Goal: Information Seeking & Learning: Learn about a topic

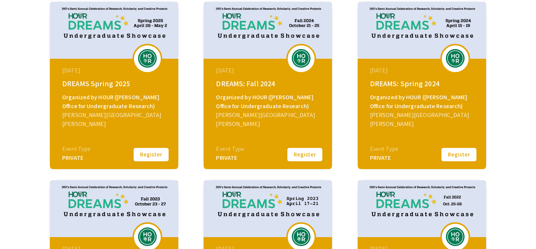
scroll to position [127, 0]
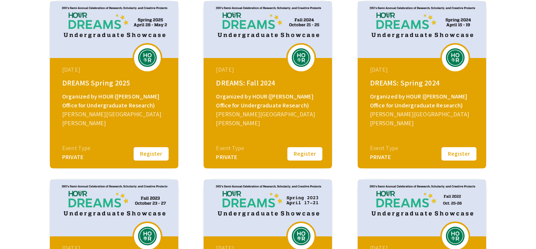
click at [150, 164] on div "April 28, 2025 DREAMS Spring 2025 Organized by HOUR (Hopkins Office for Undergr…" at bounding box center [114, 85] width 128 height 168
click at [71, 150] on div "Event Type" at bounding box center [76, 148] width 28 height 9
click at [122, 89] on div "April 28, 2025 DREAMS Spring 2025 Organized by HOUR (Hopkins Office for Undergr…" at bounding box center [115, 104] width 128 height 93
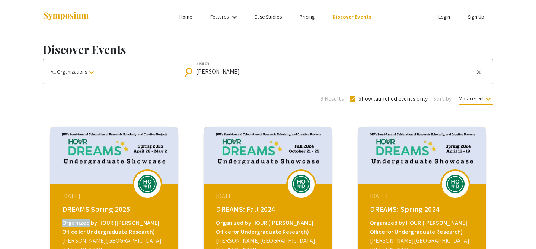
scroll to position [76, 0]
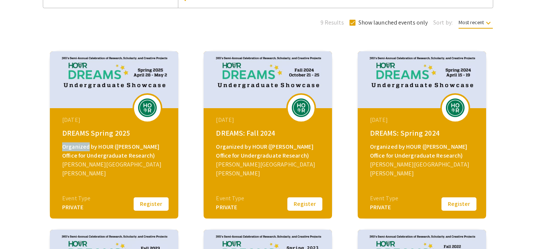
click at [134, 91] on img at bounding box center [114, 79] width 128 height 57
click at [137, 114] on img at bounding box center [147, 108] width 22 height 19
click at [148, 206] on button "Register" at bounding box center [151, 205] width 37 height 16
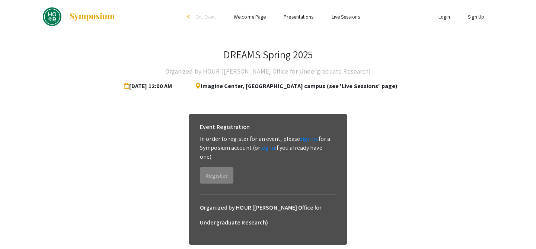
scroll to position [48, 0]
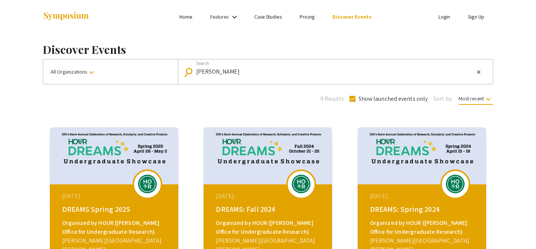
click at [476, 99] on span "Most recent keyboard_arrow_down" at bounding box center [476, 100] width 34 height 10
click at [476, 99] on div at bounding box center [268, 124] width 536 height 249
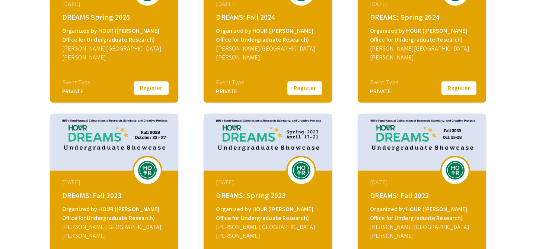
scroll to position [326, 0]
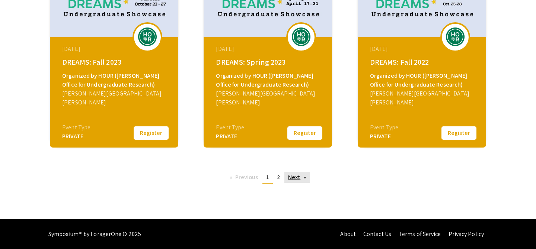
click at [306, 178] on link "Next page" at bounding box center [297, 177] width 26 height 11
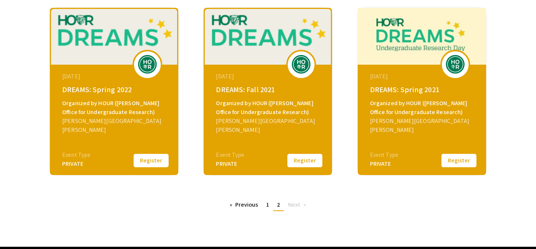
scroll to position [28, 0]
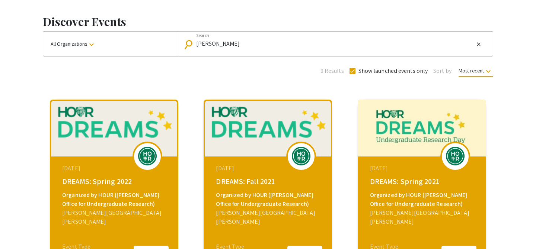
click at [388, 149] on img at bounding box center [422, 128] width 128 height 57
click at [386, 182] on div "DREAMS: Spring 2021" at bounding box center [423, 181] width 106 height 11
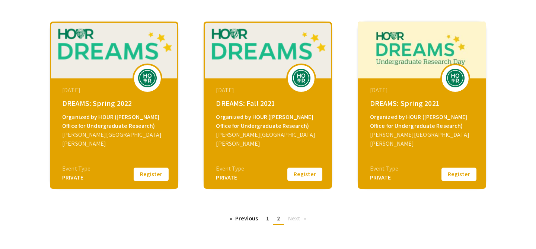
scroll to position [106, 0]
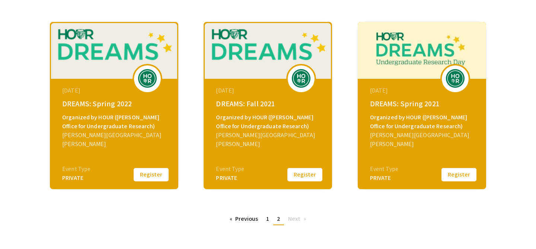
click at [384, 175] on div "PRIVATE" at bounding box center [384, 178] width 28 height 9
click at [249, 225] on link "Previous page" at bounding box center [244, 219] width 36 height 11
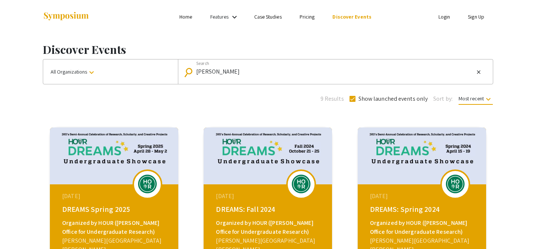
click at [444, 22] on ul "Login Sign Up" at bounding box center [419, 17] width 149 height 34
click at [442, 18] on link "Login" at bounding box center [445, 16] width 12 height 7
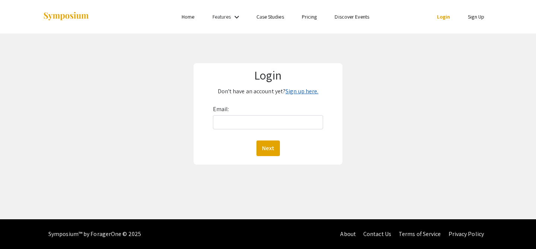
click at [305, 88] on link "Sign up here." at bounding box center [302, 92] width 33 height 8
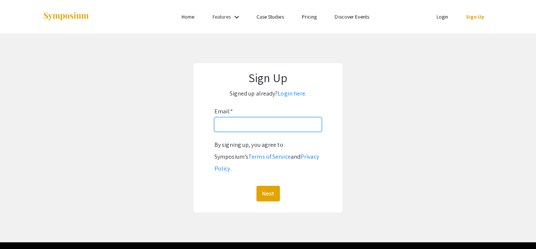
click at [287, 120] on input "Email: *" at bounding box center [267, 125] width 107 height 14
type input "dzou5@jh.edu"
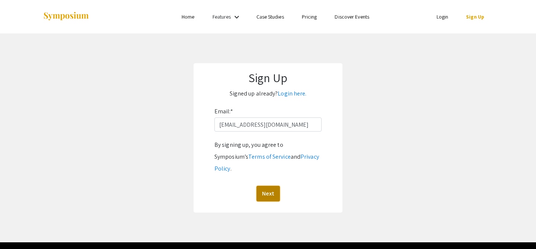
click at [263, 186] on button "Next" at bounding box center [268, 194] width 23 height 16
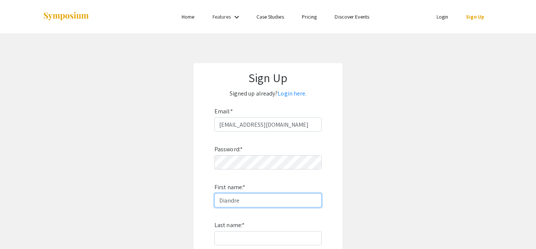
type input "Diandre"
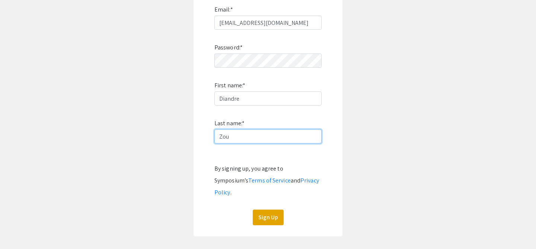
scroll to position [111, 0]
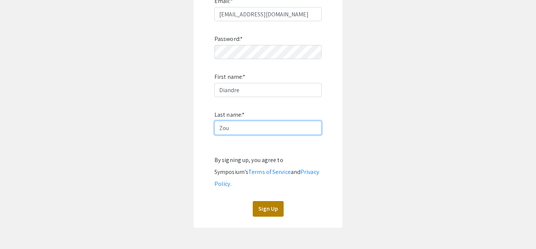
type input "Zou"
click at [259, 201] on button "Sign Up" at bounding box center [268, 209] width 31 height 16
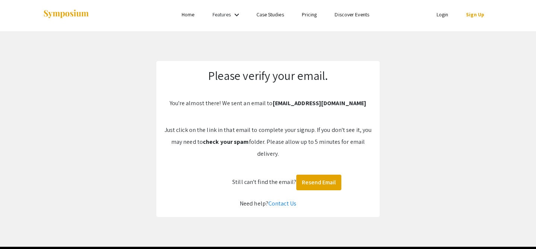
scroll to position [30, 0]
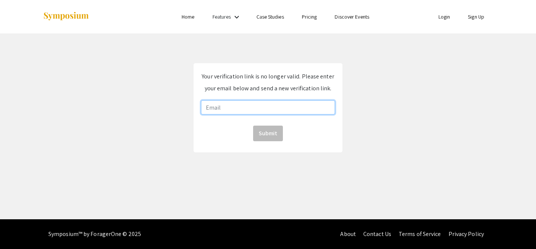
click at [313, 103] on input "email" at bounding box center [268, 108] width 134 height 14
click at [319, 106] on input "email" at bounding box center [268, 108] width 134 height 14
type input "dzou5@jh.edu"
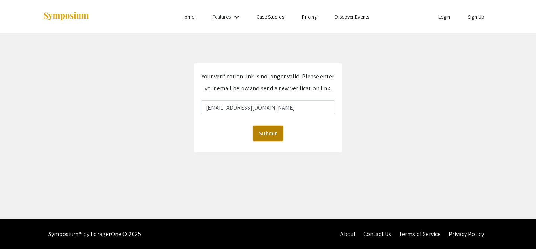
click at [267, 136] on button "Submit" at bounding box center [268, 134] width 30 height 16
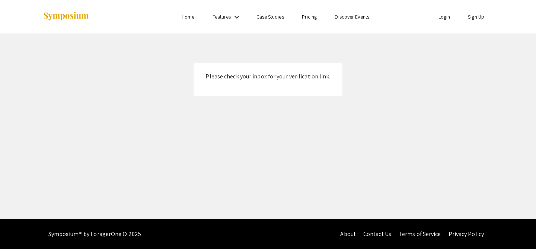
click at [303, 68] on div "Please check your inbox for your verification link." at bounding box center [268, 79] width 149 height 33
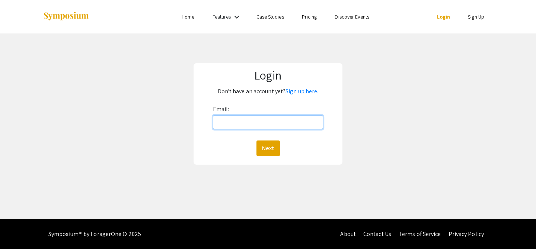
click at [294, 124] on input "Email:" at bounding box center [268, 122] width 111 height 14
type input "dzou5@jh.edu"
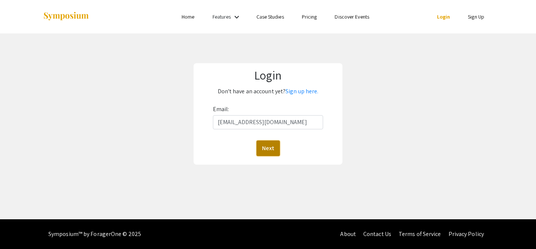
click at [268, 147] on button "Next" at bounding box center [268, 149] width 23 height 16
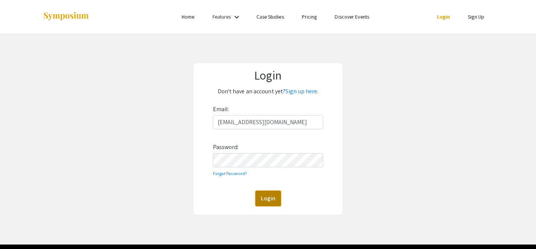
click at [261, 198] on button "Login" at bounding box center [268, 199] width 26 height 16
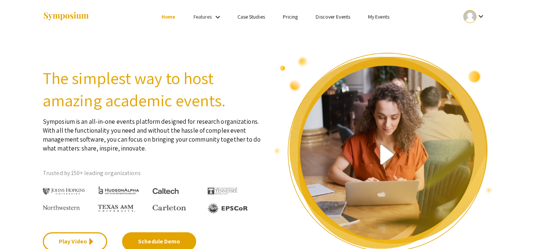
click at [172, 19] on link "Home" at bounding box center [169, 16] width 14 height 7
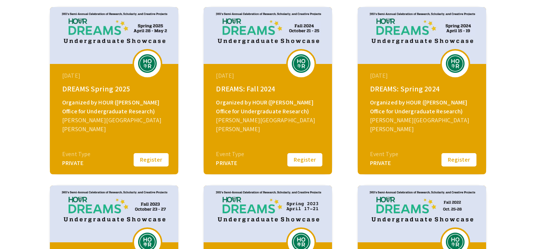
scroll to position [109, 0]
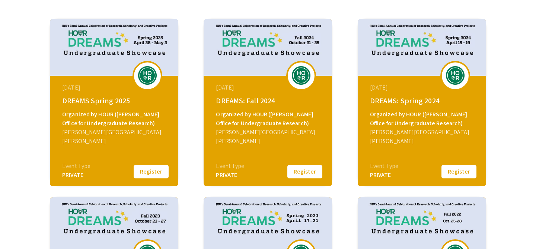
click at [149, 172] on button "Register" at bounding box center [151, 172] width 37 height 16
click at [153, 76] on img at bounding box center [147, 75] width 22 height 19
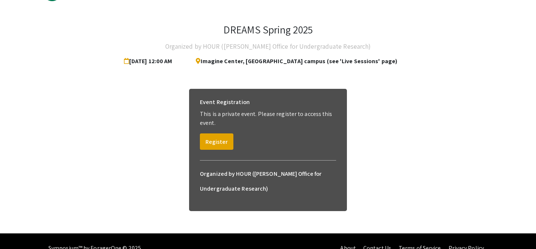
scroll to position [31, 0]
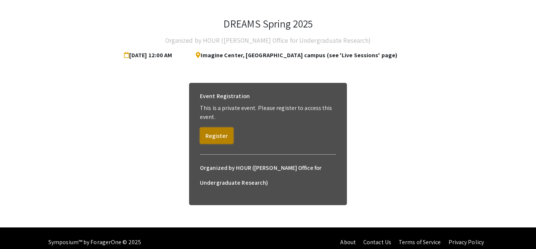
click at [209, 139] on button "Register" at bounding box center [217, 136] width 34 height 16
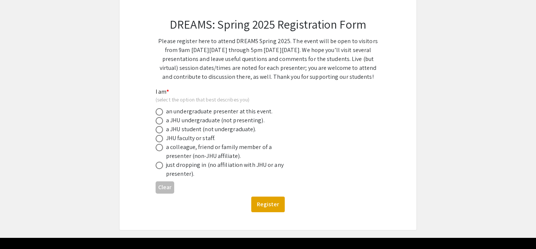
scroll to position [41, 0]
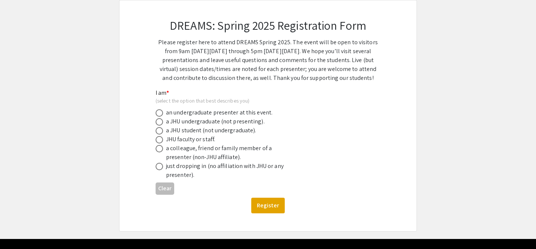
click at [184, 124] on div "a JHU undergraduate (not presenting)." at bounding box center [215, 121] width 99 height 9
click at [174, 123] on div "a JHU undergraduate (not presenting)." at bounding box center [215, 121] width 99 height 9
click at [160, 121] on span at bounding box center [159, 121] width 7 height 7
click at [160, 121] on input "radio" at bounding box center [159, 121] width 7 height 7
radio input "true"
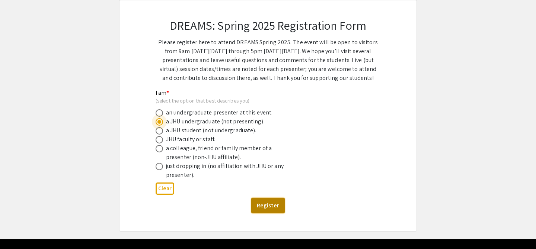
click at [261, 211] on button "Register" at bounding box center [268, 206] width 34 height 16
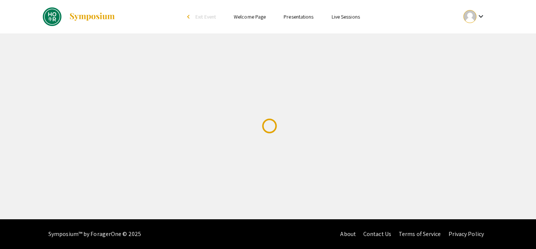
scroll to position [0, 0]
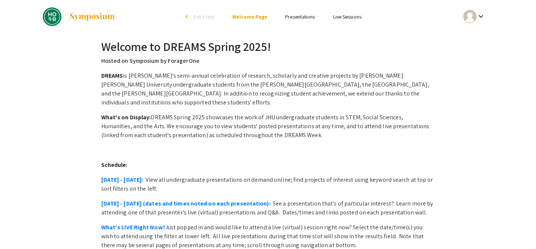
click at [299, 14] on link "Presentations" at bounding box center [300, 16] width 30 height 7
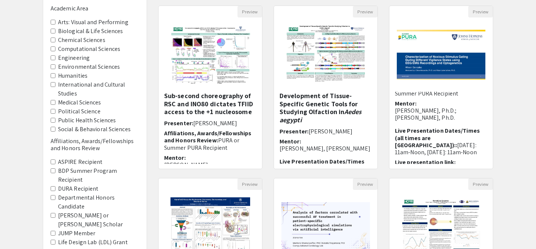
scroll to position [68, 0]
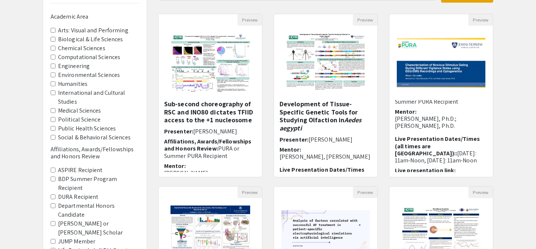
click at [83, 49] on label "Chemical Sciences" at bounding box center [81, 48] width 47 height 9
click at [55, 49] on Sciences "Chemical Sciences" at bounding box center [53, 48] width 5 height 5
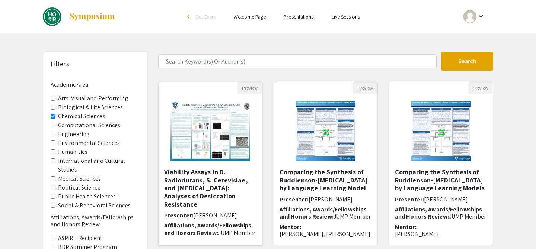
click at [203, 152] on img "Open Presentation <p>Viability Assays in D. Radiodurans, S. Cerevisiae, and E. …" at bounding box center [210, 131] width 94 height 74
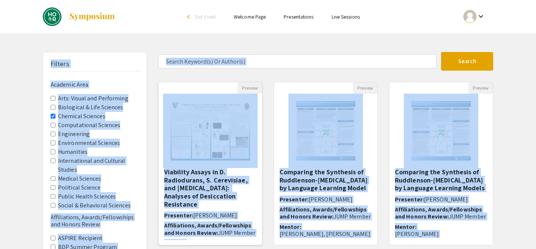
click at [203, 152] on div "Skip navigation arrow_back_ios Exit Event Welcome Page Presentations Live Sessi…" at bounding box center [268, 232] width 536 height 464
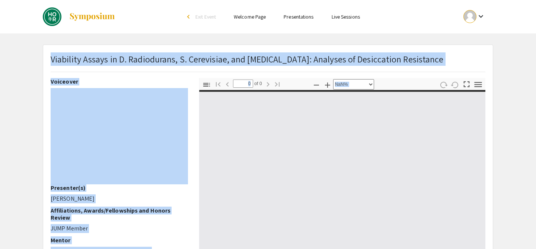
select select "auto"
type input "1"
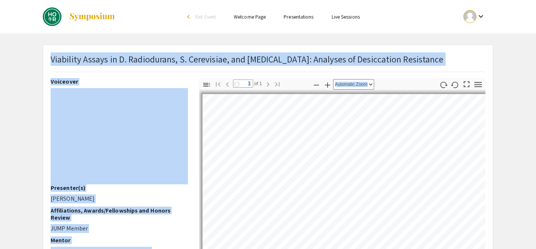
select select "auto"
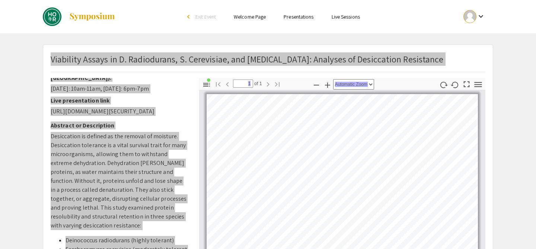
scroll to position [228, 0]
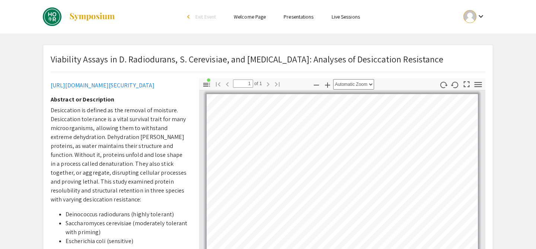
click at [19, 178] on app-presentation "Viability Assays in D. Radiodurans, S. Cerevisiae, and E. Coli: ​Analyses of De…" at bounding box center [268, 233] width 536 height 376
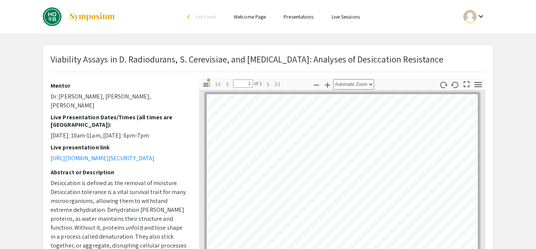
scroll to position [0, 0]
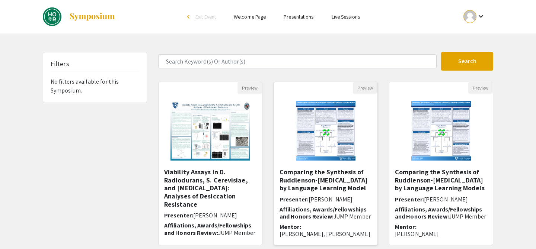
click at [317, 152] on img "Open Presentation <p><strong>Comparing the Synthesis of Ruddlenson-Poppers by L…" at bounding box center [326, 131] width 74 height 74
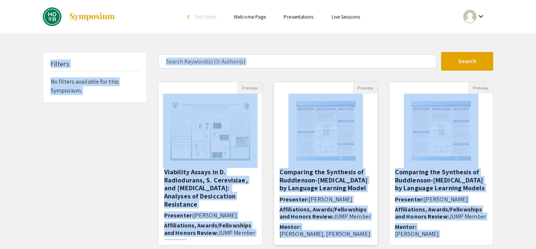
click at [317, 152] on div "Skip navigation arrow_back_ios Exit Event Welcome Page Presentations Live Sessi…" at bounding box center [268, 232] width 536 height 464
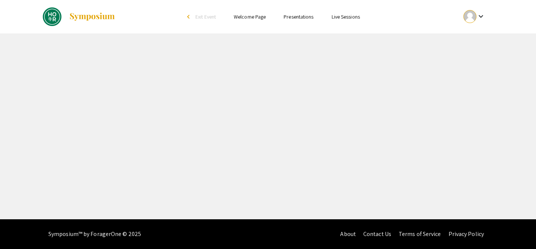
select select "custom"
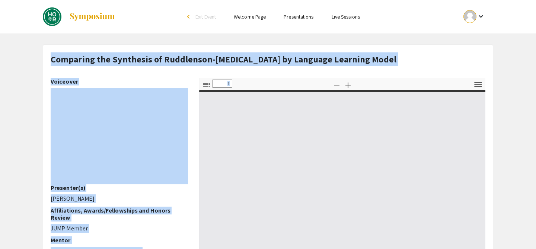
type input "0"
select select "auto"
type input "1"
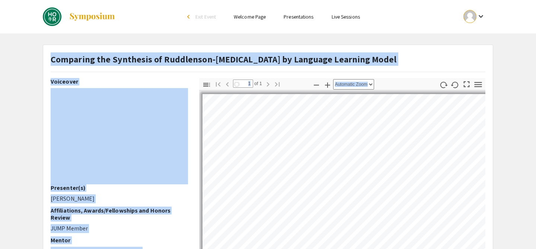
select select "auto"
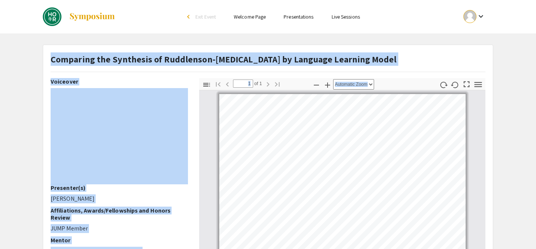
scroll to position [3, 0]
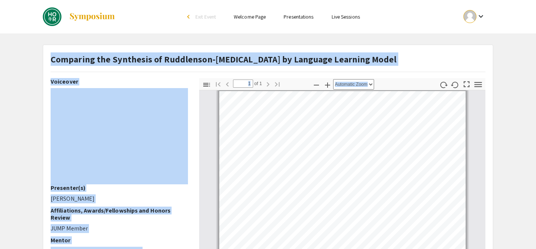
click at [405, 55] on div "Comparing the Synthesis of Ruddlenson-Poppers by Language Learning Model" at bounding box center [268, 66] width 446 height 26
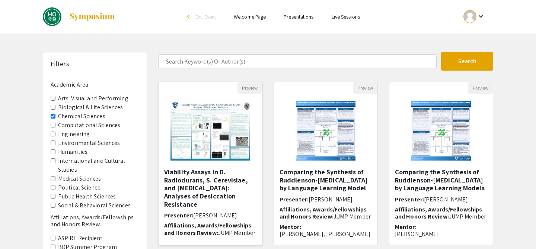
click at [222, 149] on img "Open Presentation <p>Viability Assays in D. Radiodurans, S. Cerevisiae, and E. …" at bounding box center [210, 131] width 94 height 74
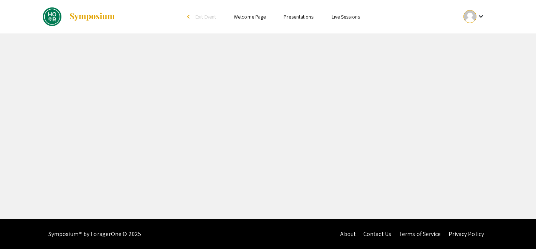
select select "custom"
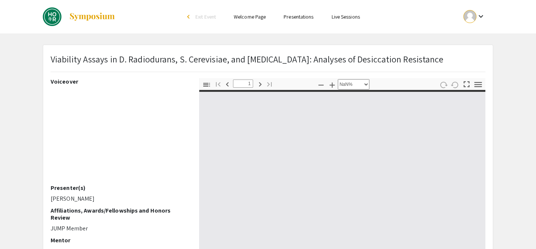
type input "0"
select select "custom"
type input "1"
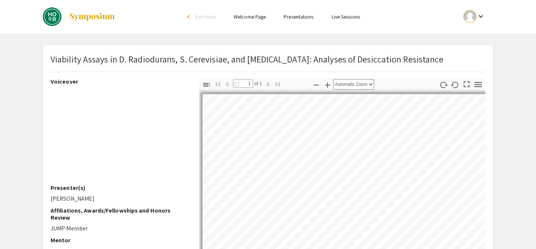
select select "auto"
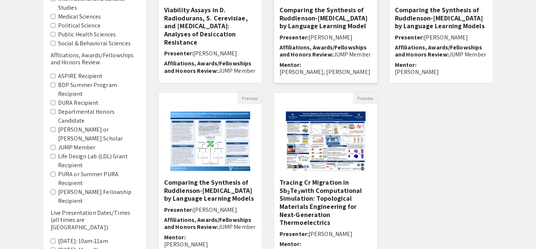
scroll to position [176, 0]
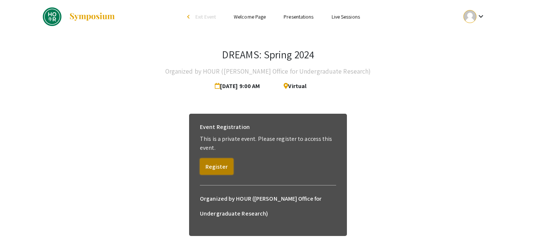
click at [214, 165] on button "Register" at bounding box center [217, 167] width 34 height 16
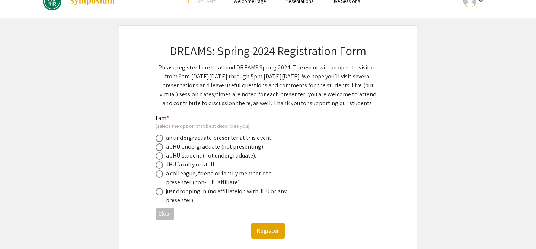
scroll to position [20, 0]
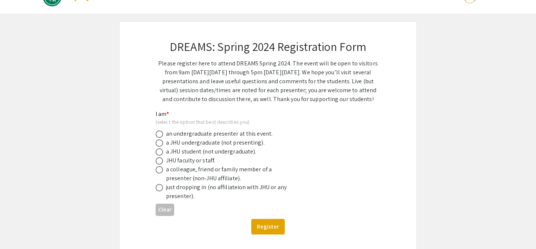
click at [209, 144] on div "a JHU undergraduate (not presenting)." at bounding box center [215, 143] width 99 height 9
click at [190, 140] on div "a JHU undergraduate (not presenting)." at bounding box center [215, 143] width 99 height 9
click at [159, 144] on span at bounding box center [159, 143] width 7 height 7
click at [159, 144] on input "radio" at bounding box center [159, 143] width 7 height 7
radio input "true"
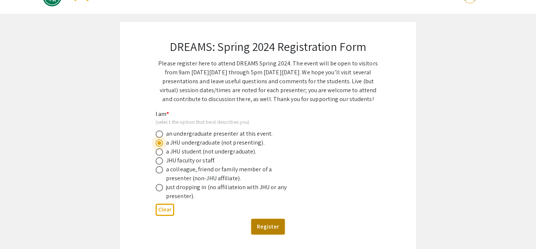
click at [266, 228] on button "Register" at bounding box center [268, 227] width 34 height 16
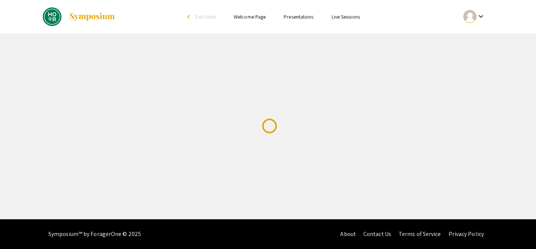
scroll to position [0, 0]
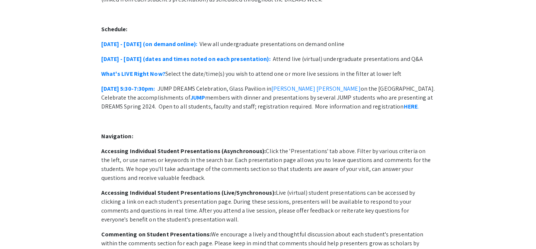
scroll to position [87, 0]
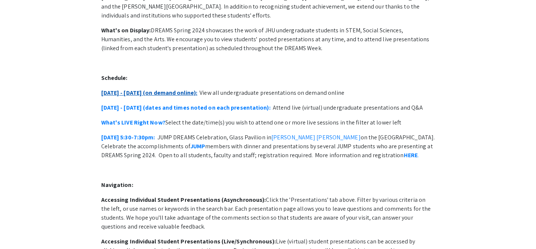
click at [160, 89] on link "[DATE] - [DATE] (on demand online):" at bounding box center [149, 93] width 96 height 8
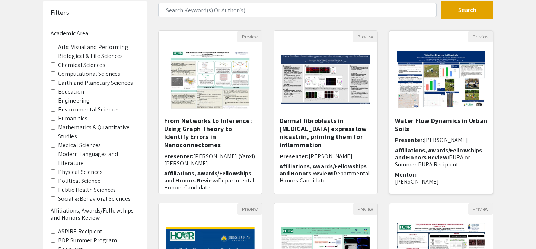
scroll to position [64, 0]
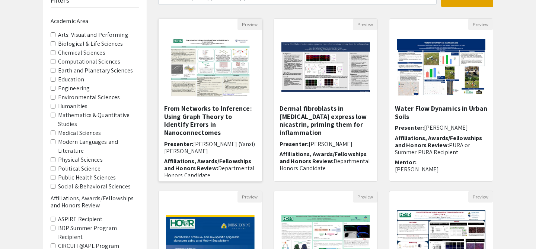
click at [198, 109] on h5 "From Networks to Inference: Using Graph Theory to Identify Errors in Nanoconnec…" at bounding box center [210, 121] width 92 height 32
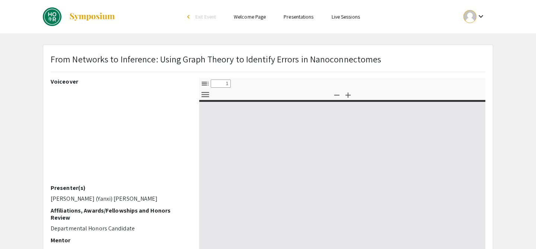
select select "custom"
type input "0"
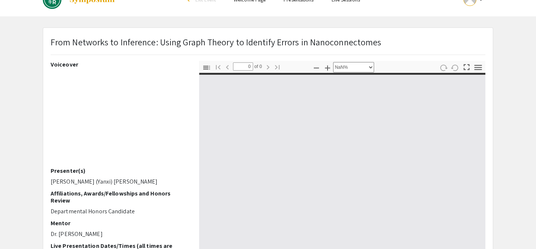
select select "auto"
type input "1"
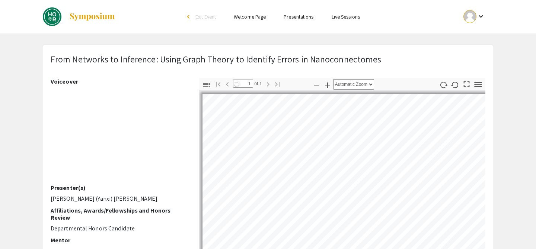
select select "auto"
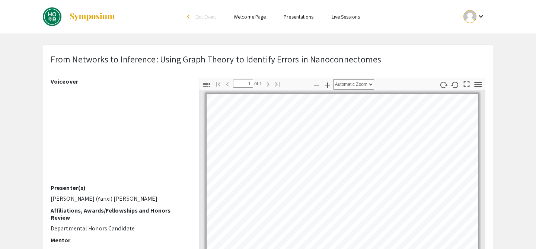
click at [191, 53] on p "From Networks to Inference: Using Graph Theory to Identify Errors in Nanoconnec…" at bounding box center [216, 59] width 331 height 13
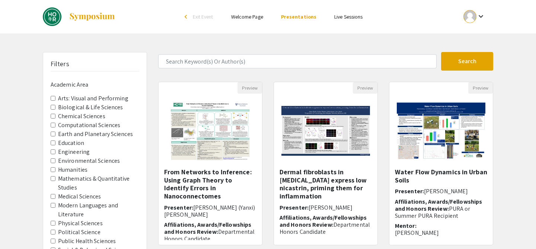
scroll to position [64, 0]
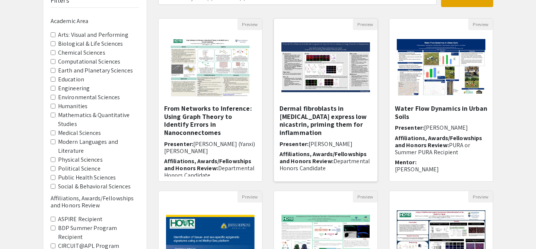
click at [330, 83] on img at bounding box center [326, 67] width 104 height 65
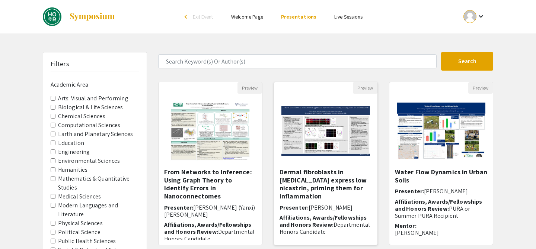
click at [330, 83] on div "Skip navigation arrow_back_ios Exit Event Welcome Page Presentations Live Sessi…" at bounding box center [268, 232] width 536 height 464
select select "custom"
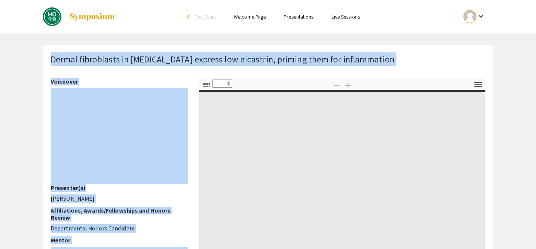
type input "0"
select select "custom"
type input "1"
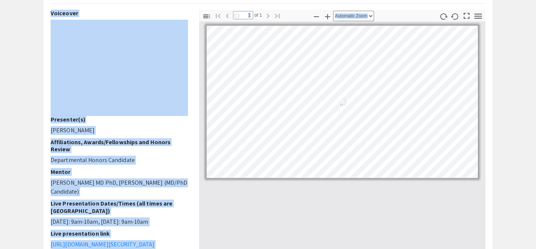
select select "auto"
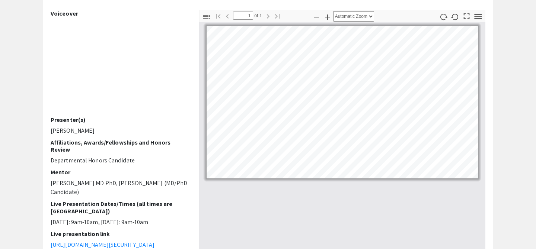
click at [29, 96] on app-presentation "Dermal fibroblasts in hidradenitis suppurativa express low nicastrin, priming t…" at bounding box center [268, 195] width 536 height 437
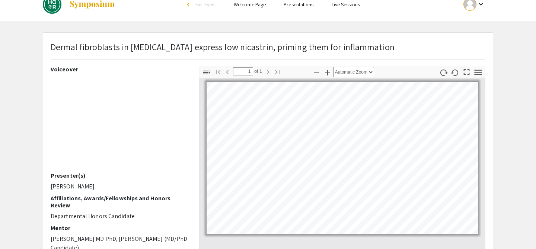
scroll to position [12, 0]
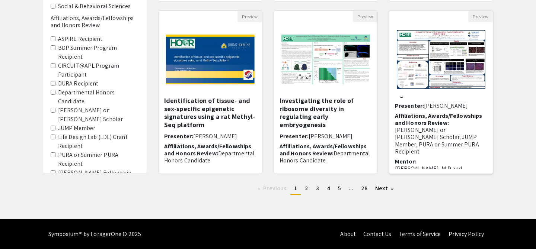
scroll to position [38, 0]
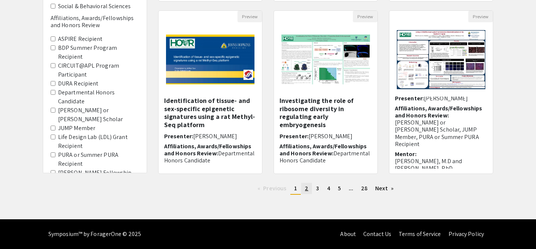
click at [305, 192] on span "2" at bounding box center [306, 189] width 3 height 8
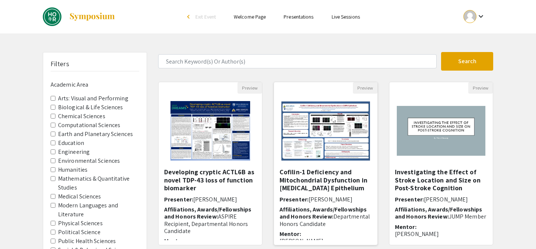
click at [302, 139] on img at bounding box center [326, 131] width 104 height 74
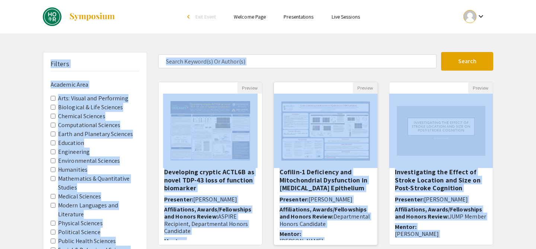
click at [302, 139] on div "Skip navigation arrow_back_ios Exit Event Welcome Page Presentations Live Sessi…" at bounding box center [268, 232] width 536 height 464
select select "custom"
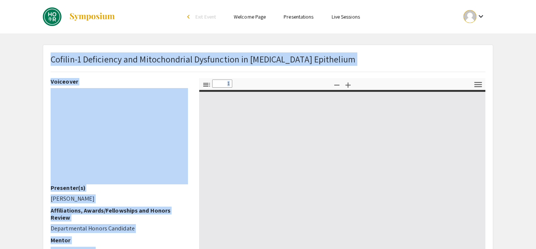
type input "0"
select select "auto"
type input "1"
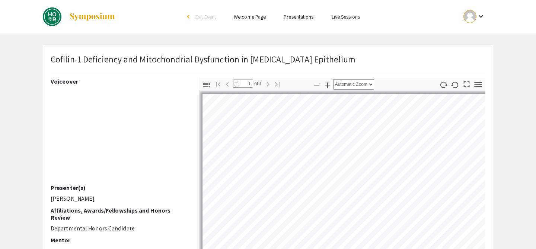
click at [164, 225] on p "Departmental Honors Candidate" at bounding box center [119, 229] width 137 height 9
select select "auto"
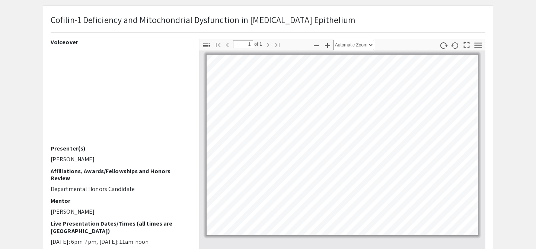
scroll to position [39, 0]
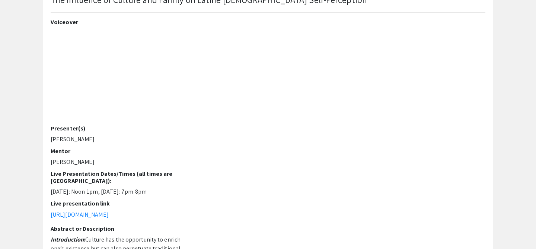
scroll to position [61, 0]
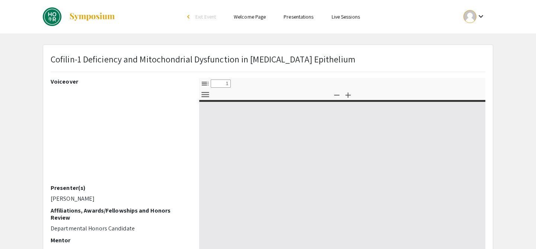
select select "custom"
type input "0"
select select "custom"
type input "1"
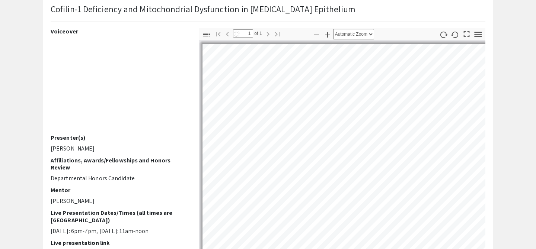
scroll to position [53, 0]
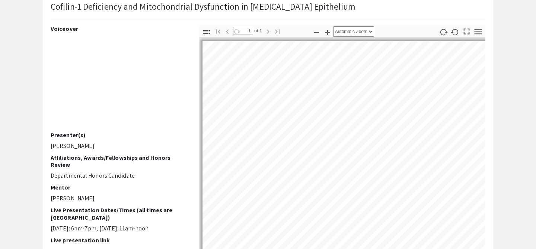
select select "auto"
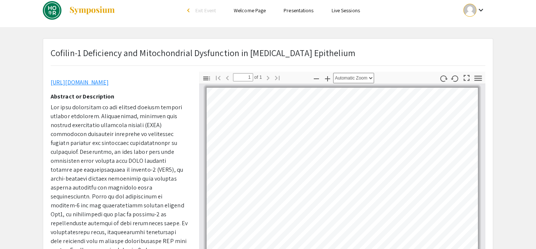
scroll to position [0, 0]
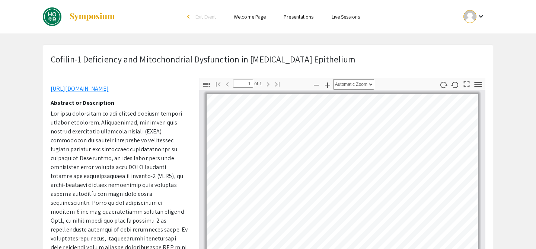
click at [258, 20] on link "Welcome Page" at bounding box center [250, 16] width 32 height 7
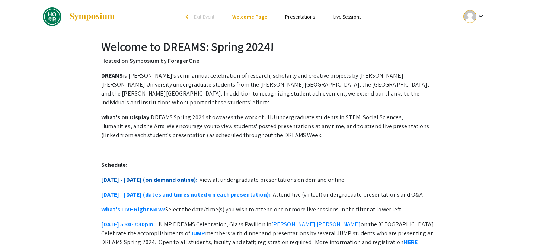
click at [168, 176] on link "April 15 - 19 (on demand online):" at bounding box center [149, 180] width 96 height 8
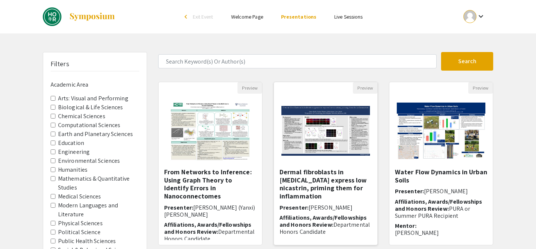
scroll to position [0, 0]
click at [240, 146] on img at bounding box center [210, 130] width 94 height 74
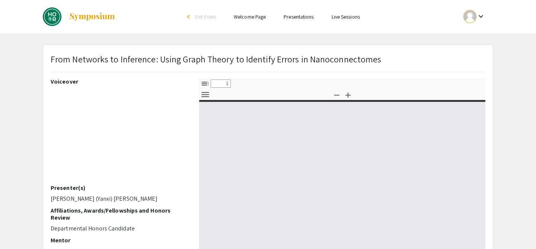
select select "custom"
type input "0"
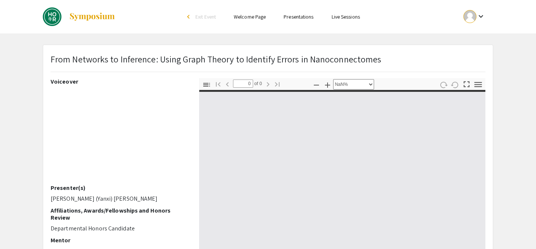
select select "auto"
type input "1"
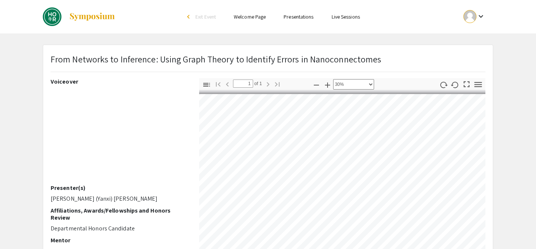
scroll to position [0, 7]
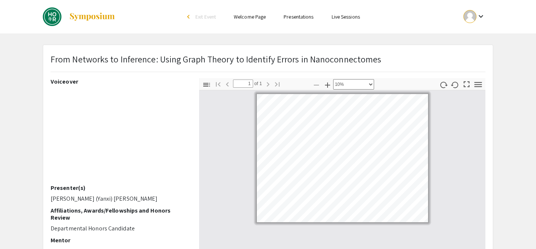
select select "custom"
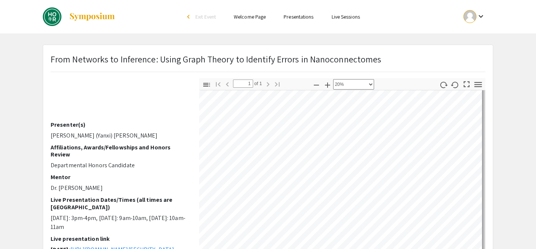
scroll to position [0, 0]
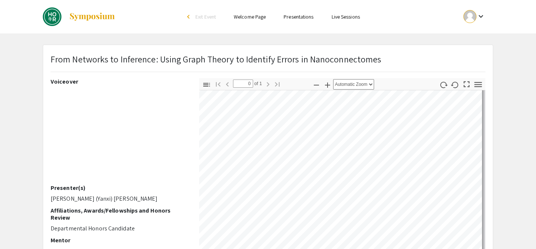
scroll to position [0, 0]
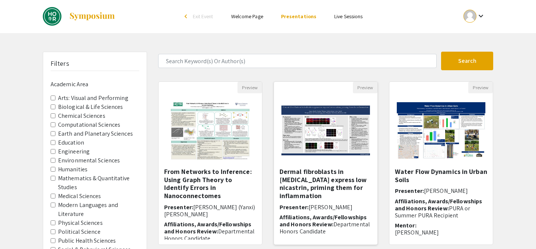
click at [312, 147] on img at bounding box center [326, 130] width 104 height 65
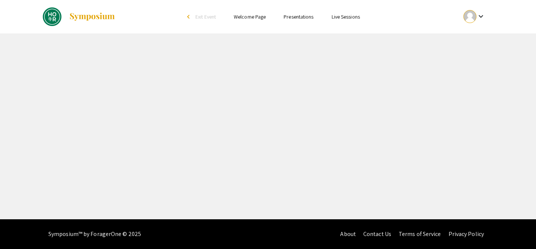
click at [312, 147] on div "Skip navigation arrow_back_ios Exit Event Welcome Page Presentations Live Sessi…" at bounding box center [268, 110] width 536 height 220
select select "custom"
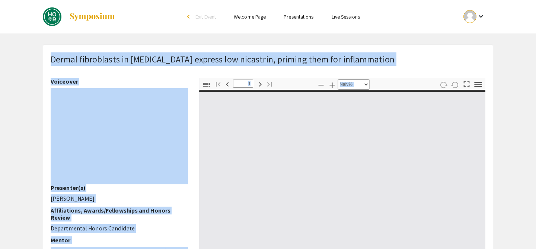
type input "0"
select select "auto"
type input "1"
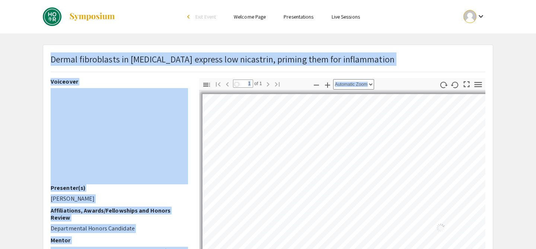
select select "auto"
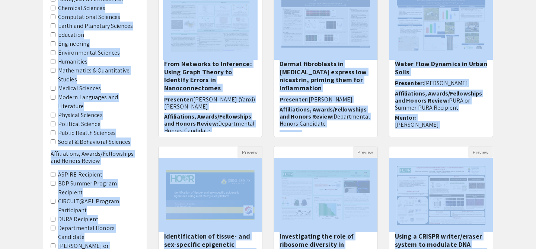
scroll to position [109, 0]
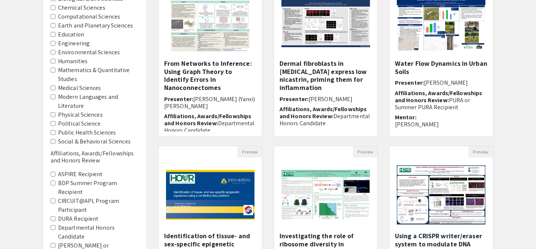
click at [518, 184] on div "Filters Academic Area Arts: Visual and Performing Biological & Life Sciences Ch…" at bounding box center [268, 139] width 536 height 393
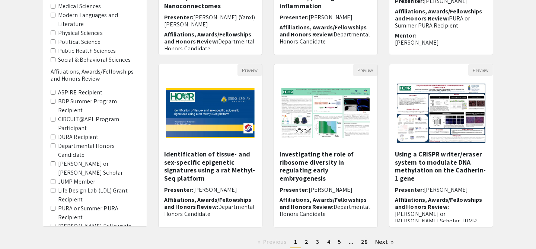
scroll to position [191, 0]
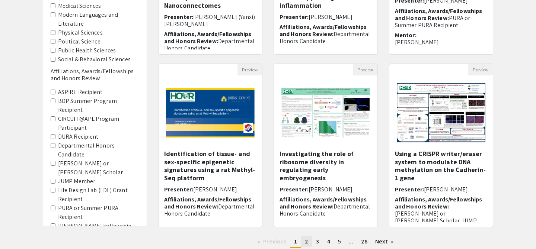
click at [305, 246] on link "page 2" at bounding box center [306, 241] width 11 height 11
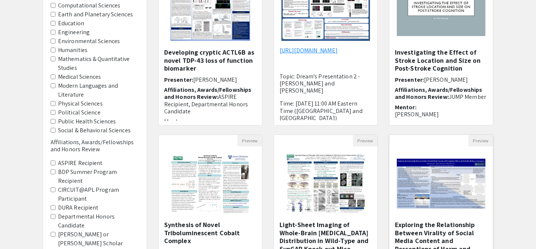
scroll to position [122, 0]
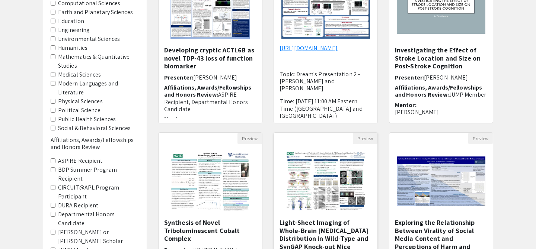
click at [355, 208] on img "Open Presentation <p>Light-Sheet Imaging of Whole-Brain AMPA Receptor Distribut…" at bounding box center [326, 181] width 94 height 74
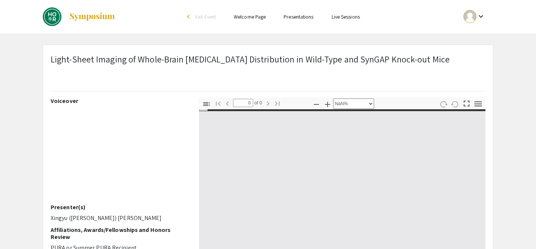
select select "auto"
type input "1"
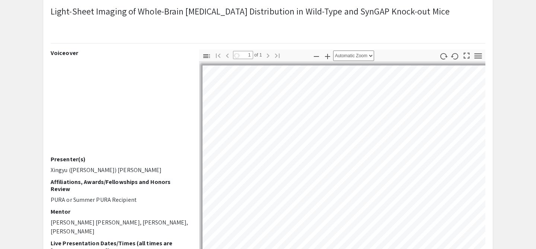
scroll to position [54, 0]
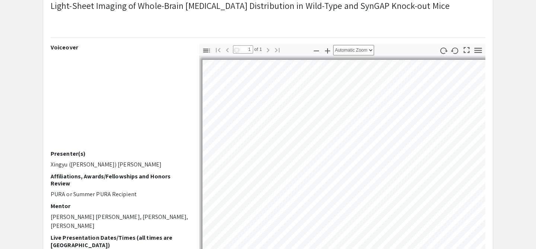
select select "auto"
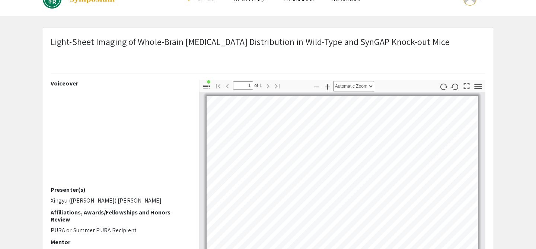
scroll to position [0, 0]
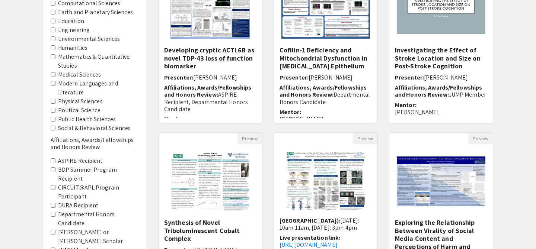
scroll to position [244, 0]
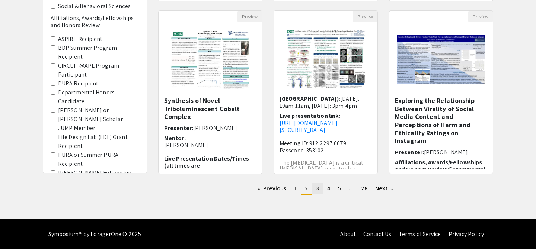
click at [315, 192] on link "page 3" at bounding box center [317, 188] width 10 height 11
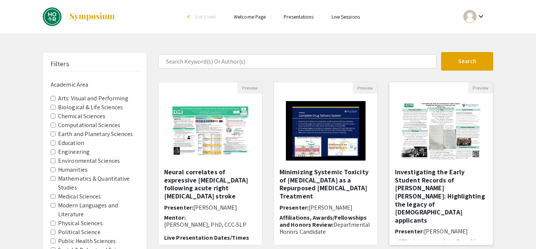
click at [433, 130] on img "Open Presentation <p>Investigating the Early Student Records of Johns Hopkins: …" at bounding box center [441, 131] width 94 height 74
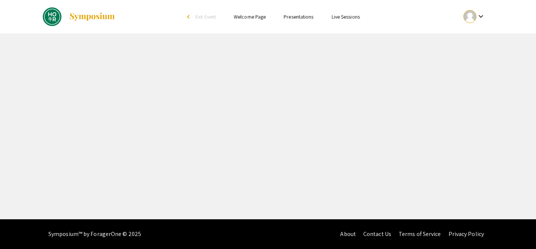
click at [433, 130] on div "Skip navigation arrow_back_ios Exit Event Welcome Page Presentations Live Sessi…" at bounding box center [268, 110] width 536 height 220
select select "custom"
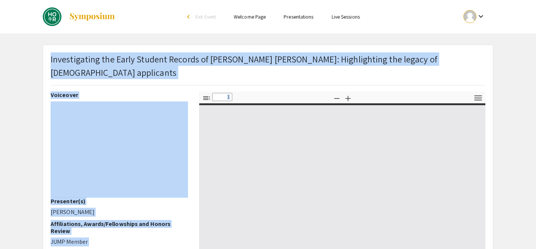
type input "0"
select select "custom"
type input "1"
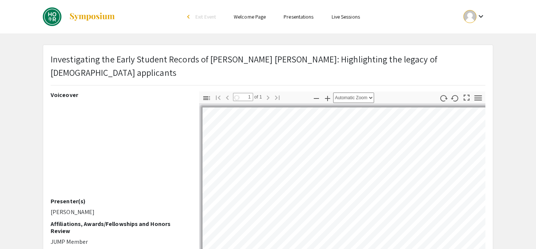
select select "auto"
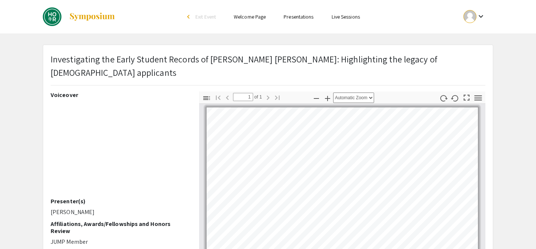
scroll to position [76, 0]
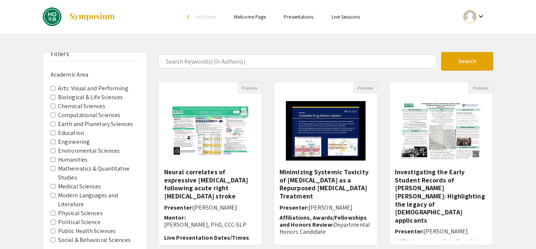
scroll to position [13, 0]
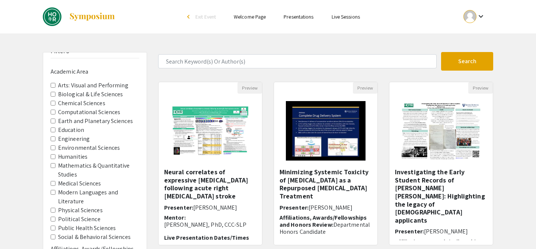
click at [74, 103] on label "Chemical Sciences" at bounding box center [81, 103] width 47 height 9
click at [55, 103] on Sciences "Chemical Sciences" at bounding box center [53, 103] width 5 height 5
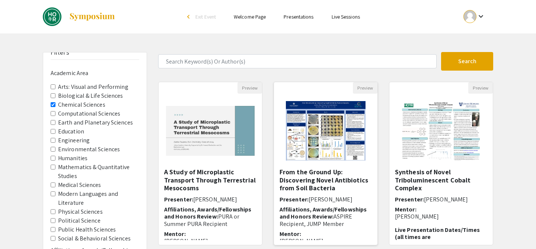
click at [338, 131] on img "Open Presentation <p>From the Ground Up: Discovering Novel Antibiotics from Soi…" at bounding box center [326, 131] width 94 height 74
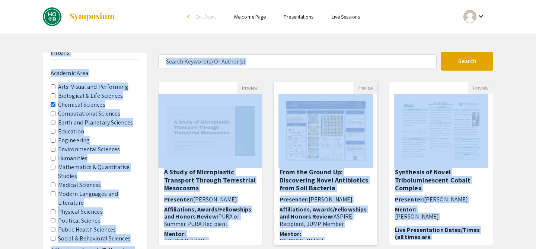
click at [338, 131] on div "Skip navigation arrow_back_ios Exit Event Welcome Page Presentations Live Sessi…" at bounding box center [268, 218] width 536 height 436
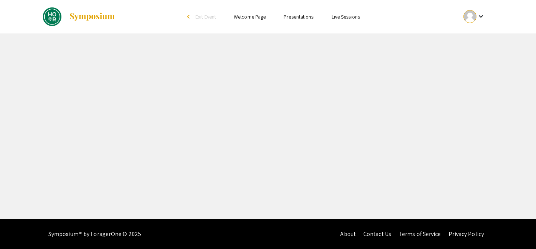
select select "custom"
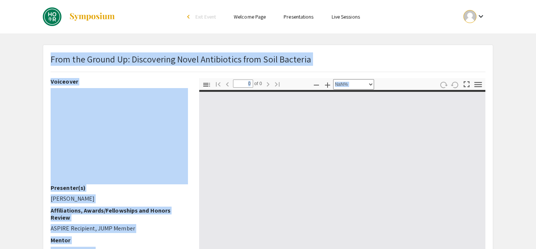
type input "1"
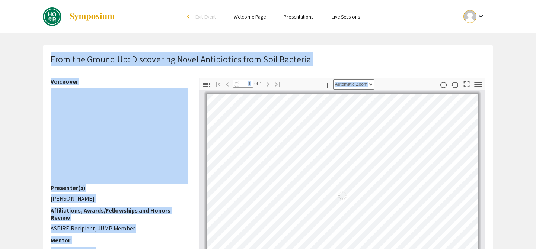
click at [392, 58] on div "From the Ground Up: Discovering Novel Antibiotics from Soil Bacteria" at bounding box center [268, 66] width 446 height 26
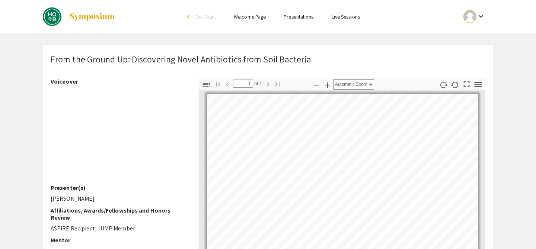
select select "page-width"
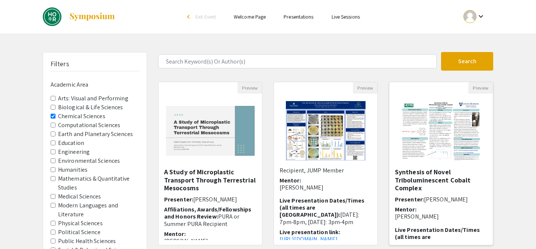
scroll to position [51, 0]
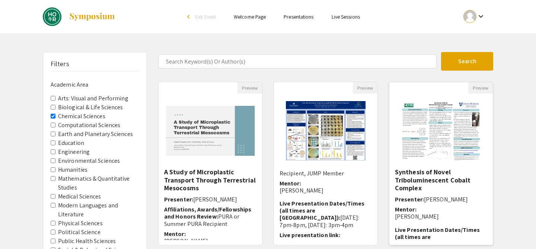
click at [462, 166] on img "Open Presentation <p>Synthesis of Novel Triboluminescent Cobalt Complex</p>" at bounding box center [441, 131] width 94 height 74
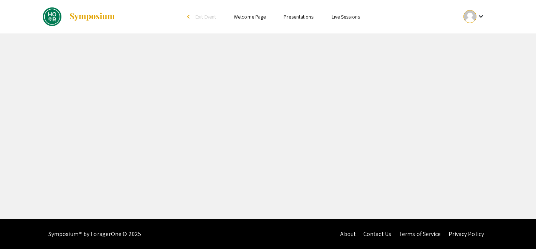
select select "custom"
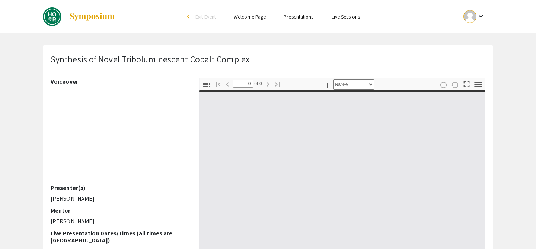
type input "1"
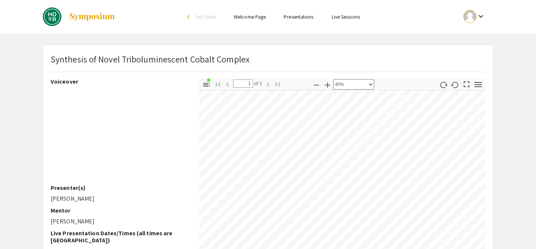
scroll to position [0, 206]
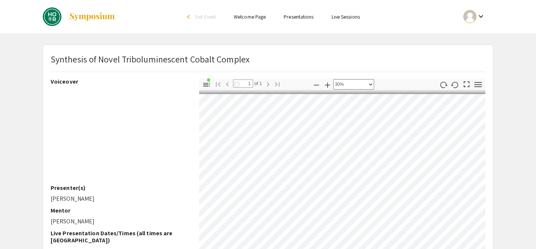
select select "custom"
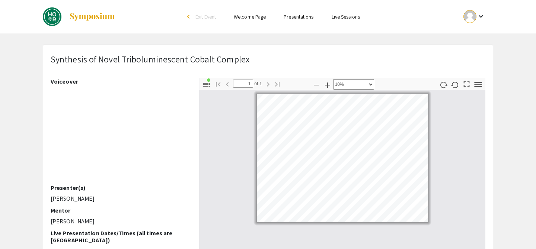
scroll to position [124, 0]
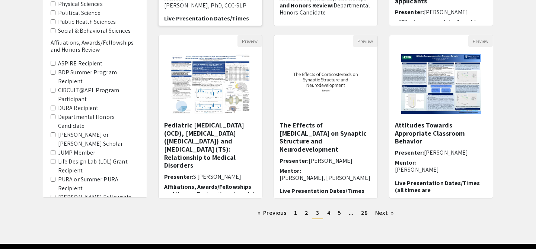
scroll to position [207, 0]
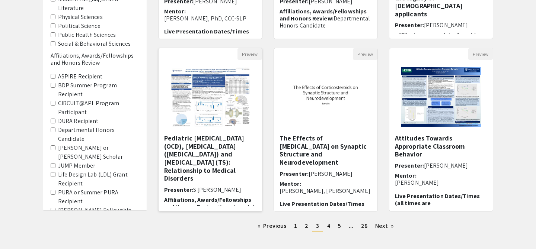
click at [233, 119] on img "Open Presentation <p>Pediatric Obsessive-Compulsive Disorder(OCD), Attention-De…" at bounding box center [210, 97] width 94 height 74
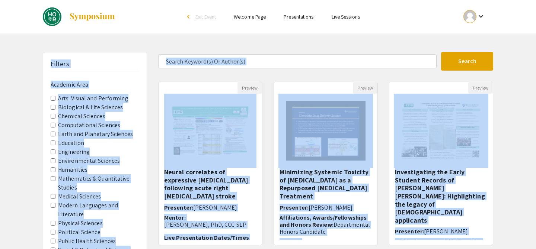
click at [233, 119] on div "Skip navigation arrow_back_ios Exit Event Welcome Page Presentations Live Sessi…" at bounding box center [268, 232] width 536 height 464
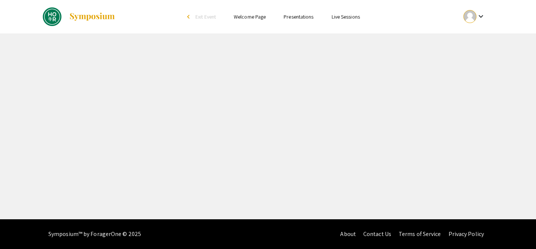
select select "custom"
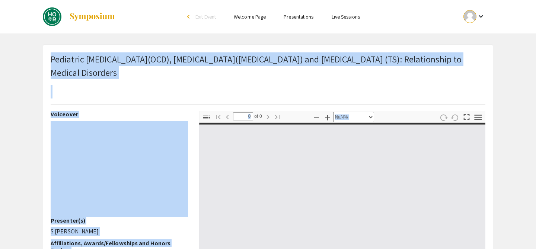
type input "1"
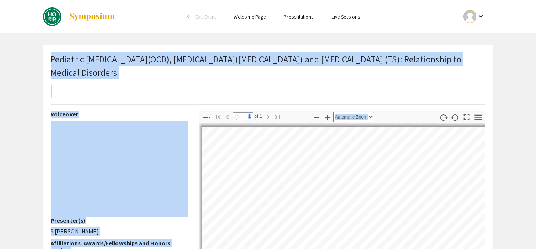
select select "auto"
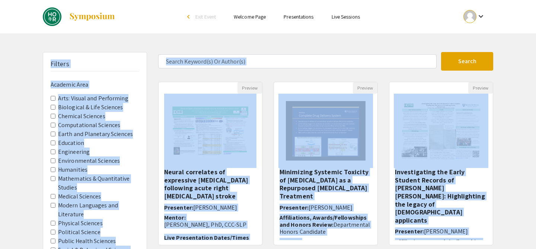
scroll to position [207, 0]
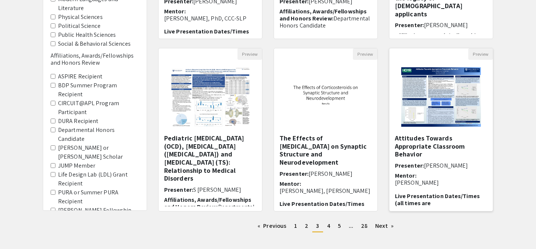
click at [479, 136] on h5 "Attitudes Towards Appropriate Classroom Behavior" at bounding box center [441, 146] width 92 height 24
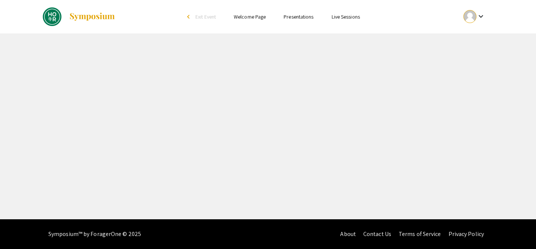
click at [479, 136] on div "Skip navigation arrow_back_ios Exit Event Welcome Page Presentations Live Sessi…" at bounding box center [268, 110] width 536 height 220
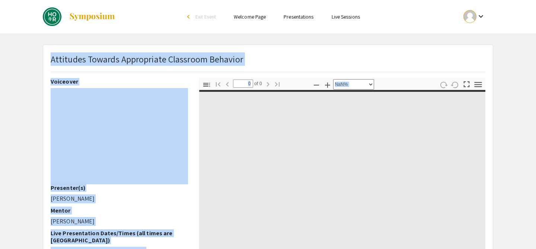
select select "auto"
type input "1"
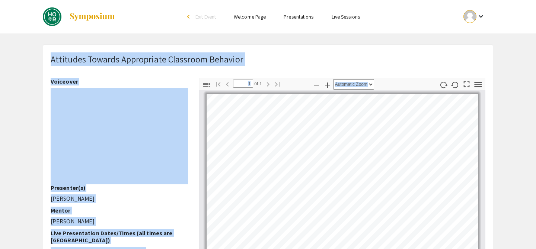
click at [490, 144] on div "Thumbnails Document Outline Attachments Layers Current Outline Item Toggle Side…" at bounding box center [343, 208] width 298 height 261
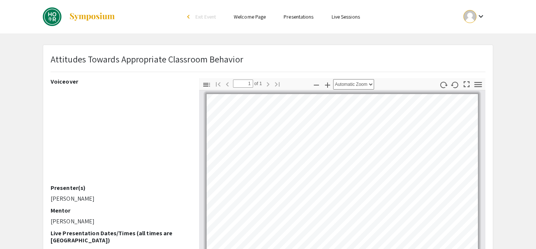
select select "page-width"
